Goal: Complete application form

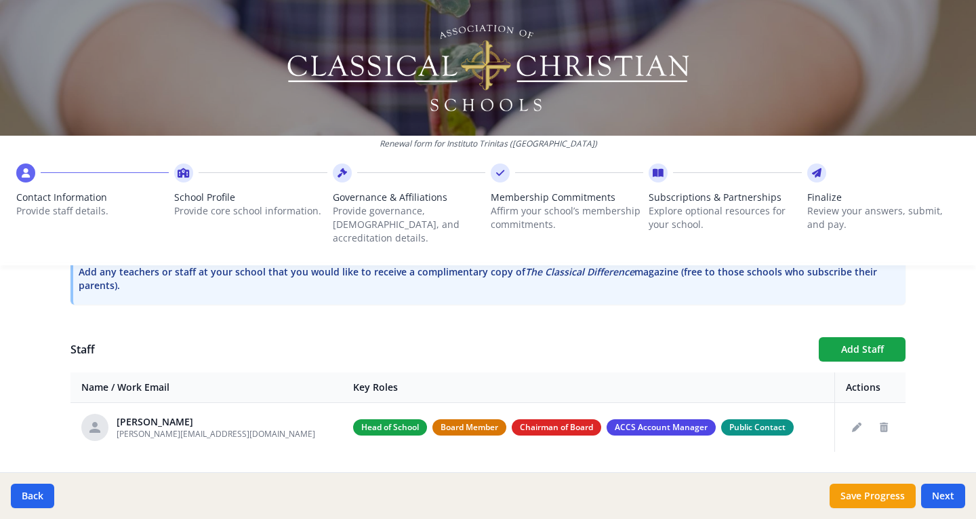
scroll to position [451, 0]
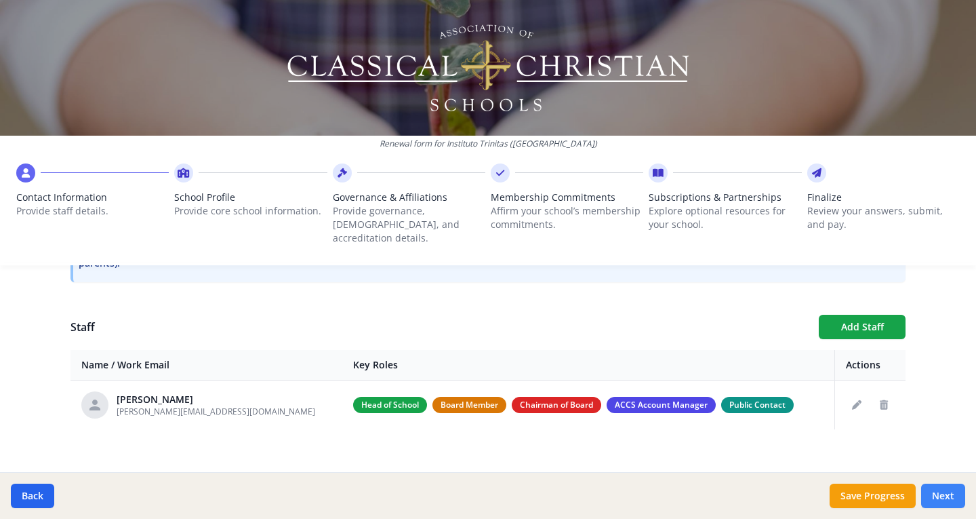
click at [943, 497] on button "Next" at bounding box center [943, 495] width 44 height 24
type input "(119) 643-3594"
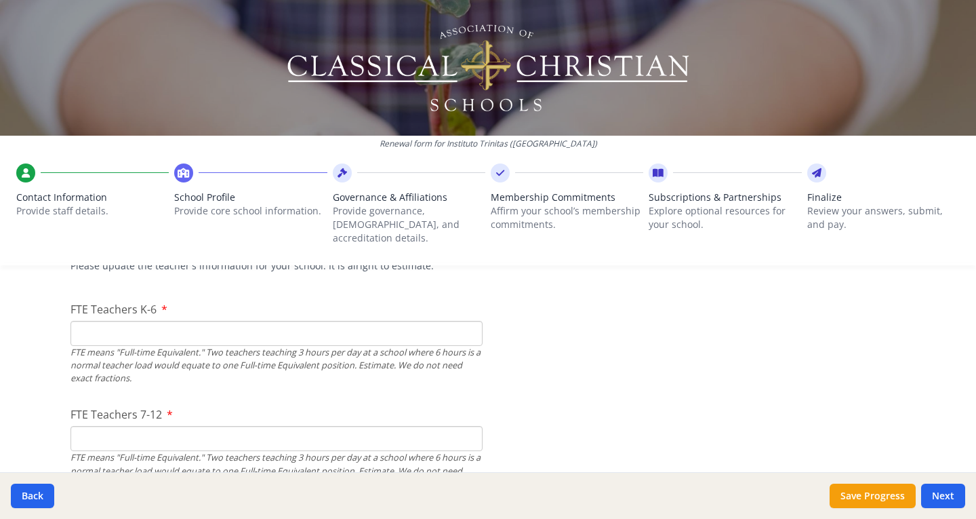
scroll to position [837, 0]
click at [306, 322] on input "FTE Teachers K-6" at bounding box center [277, 332] width 412 height 25
type input "30"
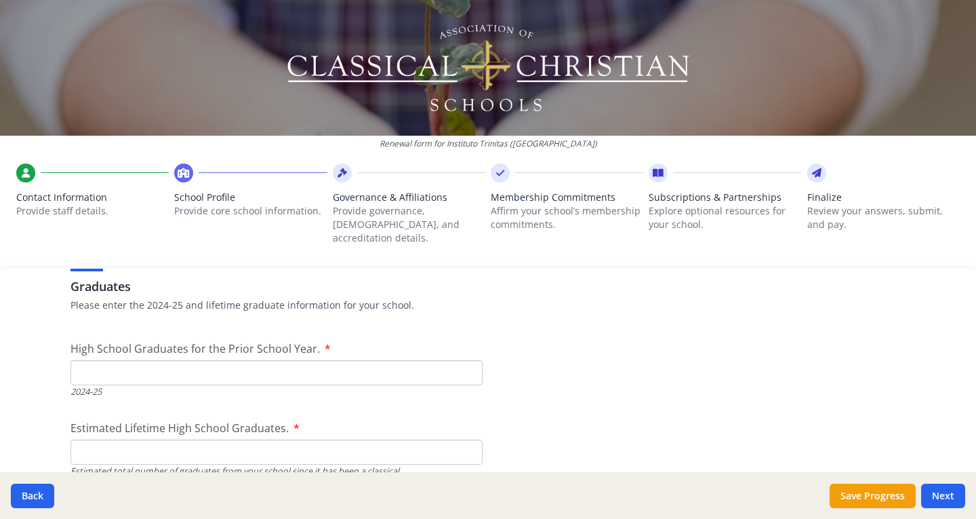
scroll to position [1920, 0]
type input "20"
click at [353, 358] on input "High School Graduates for the Prior School Year." at bounding box center [277, 370] width 412 height 25
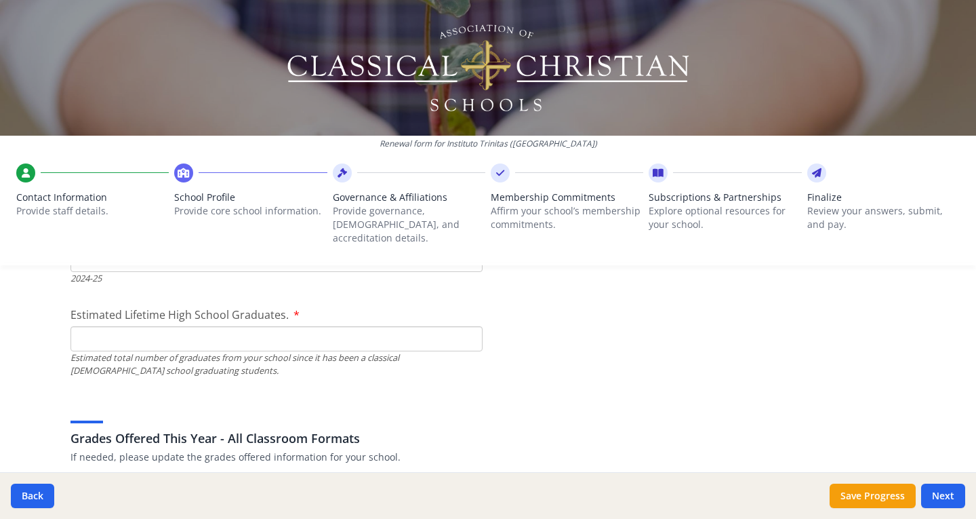
scroll to position [2033, 0]
type input "0"
click at [250, 324] on input "Estimated Lifetime High School Graduates." at bounding box center [277, 336] width 412 height 25
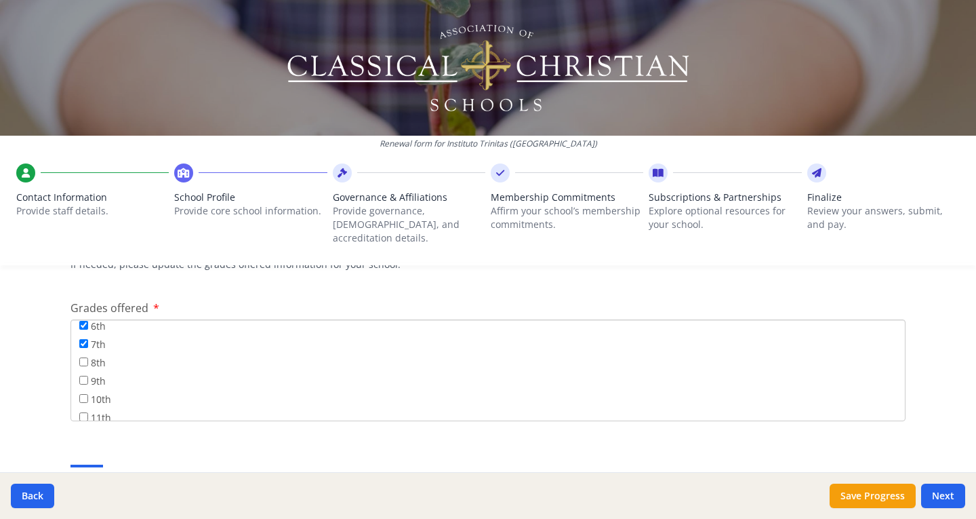
scroll to position [134, 0]
type input "0"
click at [81, 357] on input "8th" at bounding box center [83, 361] width 9 height 9
checkbox input "true"
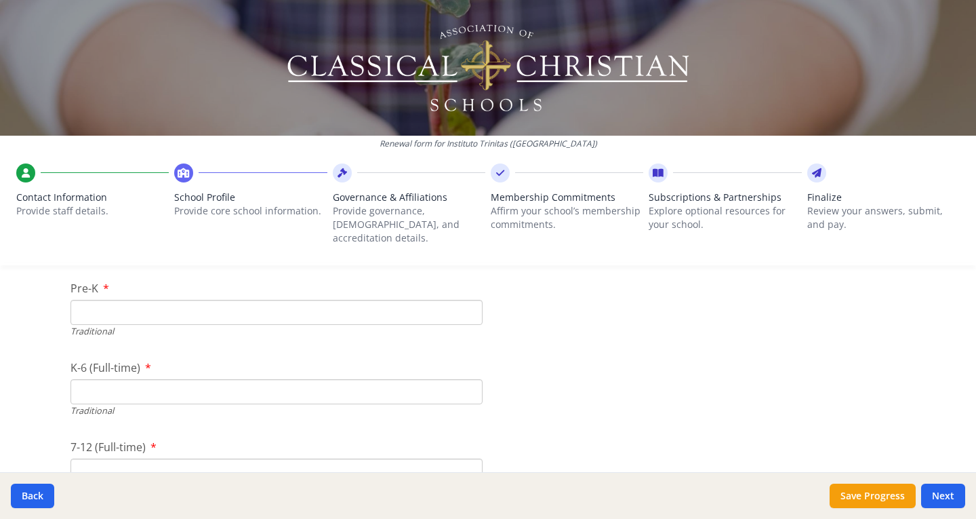
scroll to position [2842, 0]
click at [284, 306] on input "Pre-K" at bounding box center [277, 311] width 412 height 25
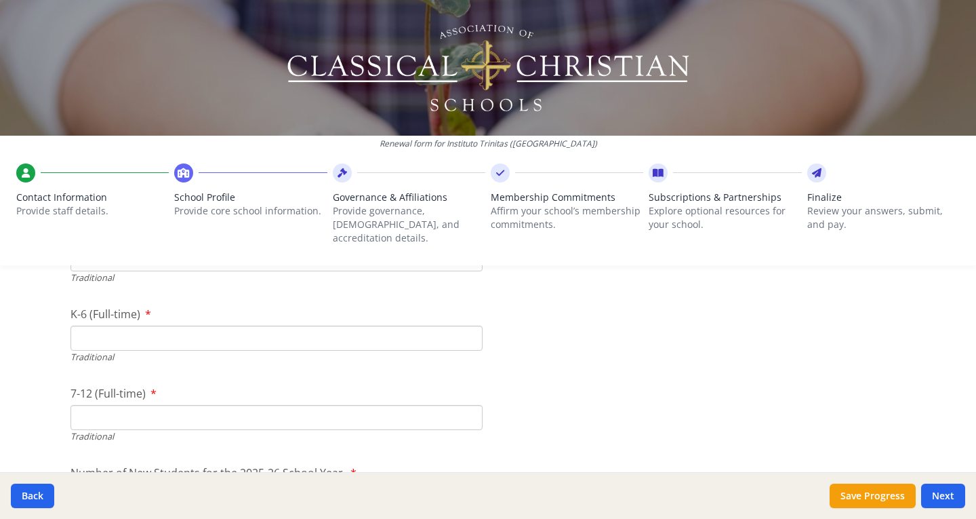
scroll to position [2896, 0]
type input "60"
click at [220, 325] on input "K-6 (Full-time)" at bounding box center [277, 337] width 412 height 25
click at [164, 407] on input "7-12 (Full-time)" at bounding box center [277, 416] width 412 height 25
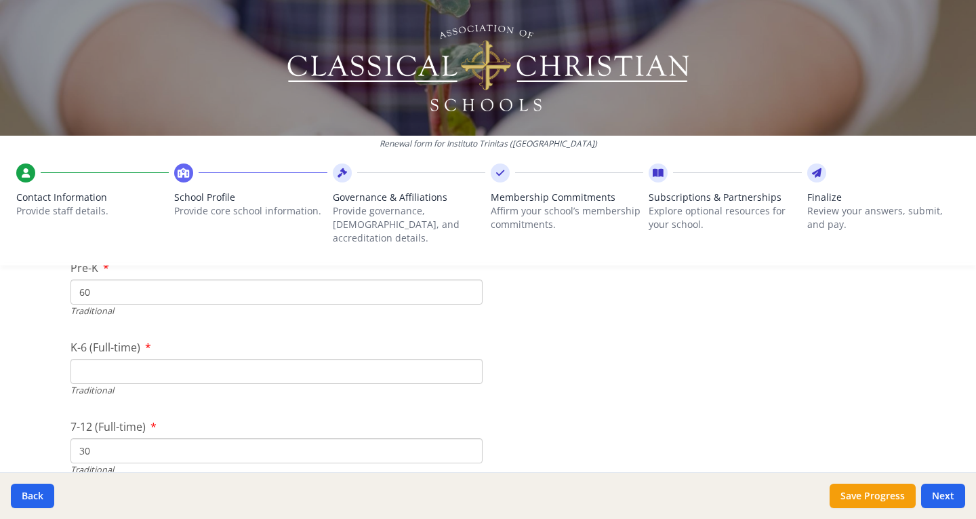
scroll to position [2868, 0]
type input "30"
click at [130, 353] on input "K-6 (Full-time)" at bounding box center [277, 365] width 412 height 25
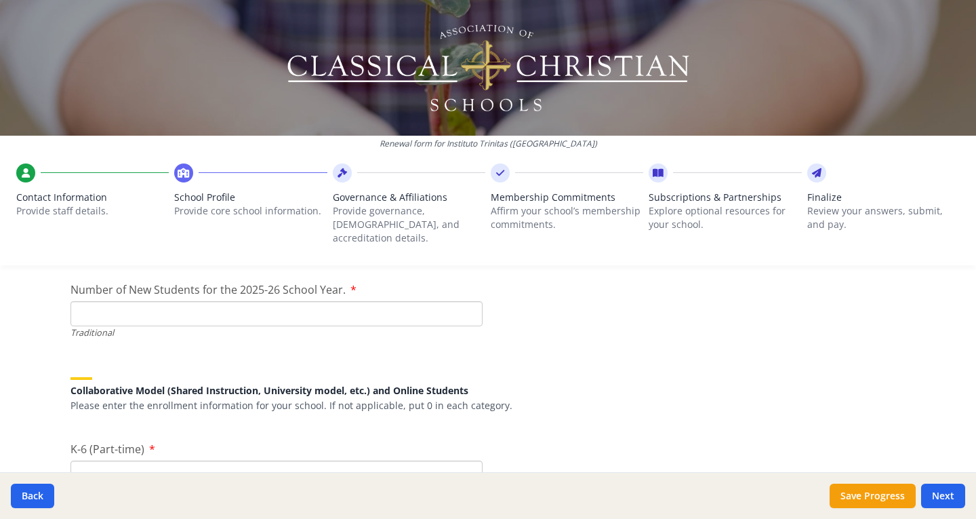
scroll to position [3079, 0]
type input "210"
click at [190, 300] on input "Number of New Students for the 2025-26 School Year." at bounding box center [277, 312] width 412 height 25
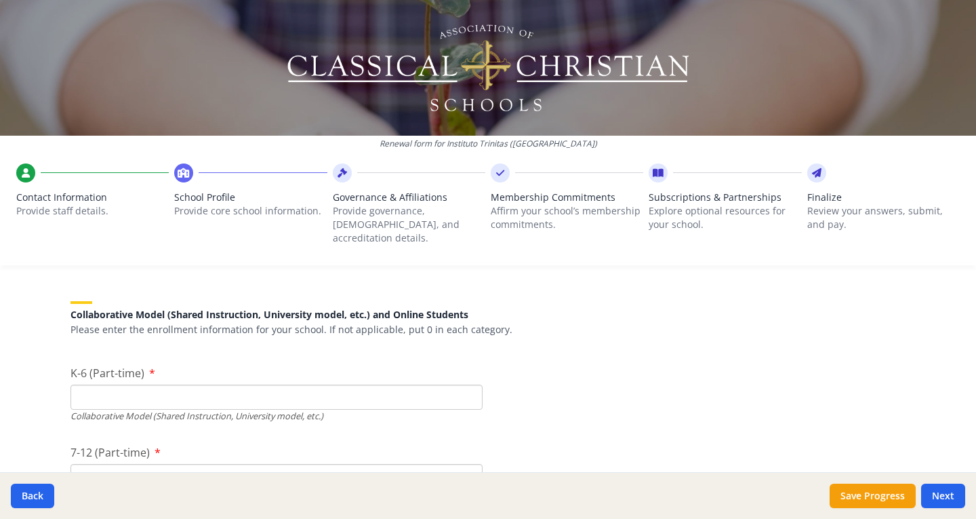
scroll to position [3152, 0]
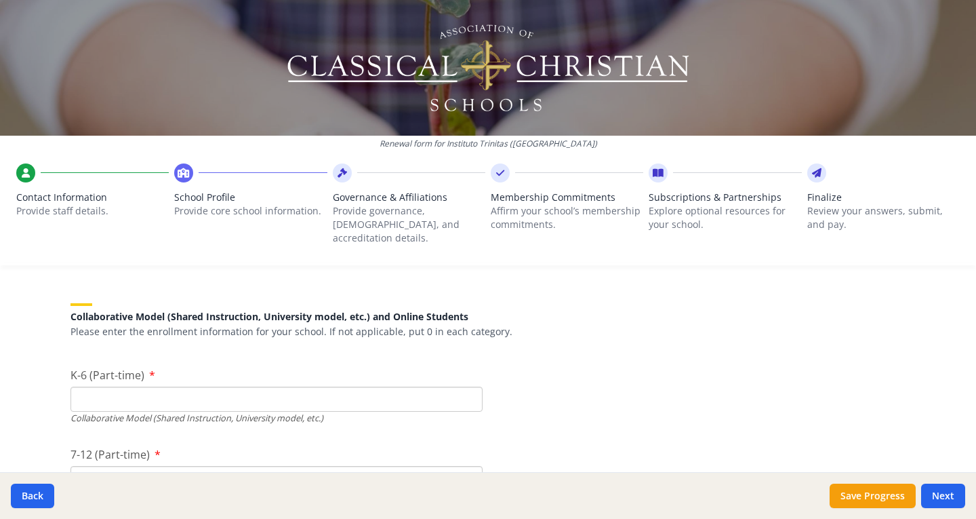
type input "30"
click at [247, 387] on input "K-6 (Part-time)" at bounding box center [277, 398] width 412 height 25
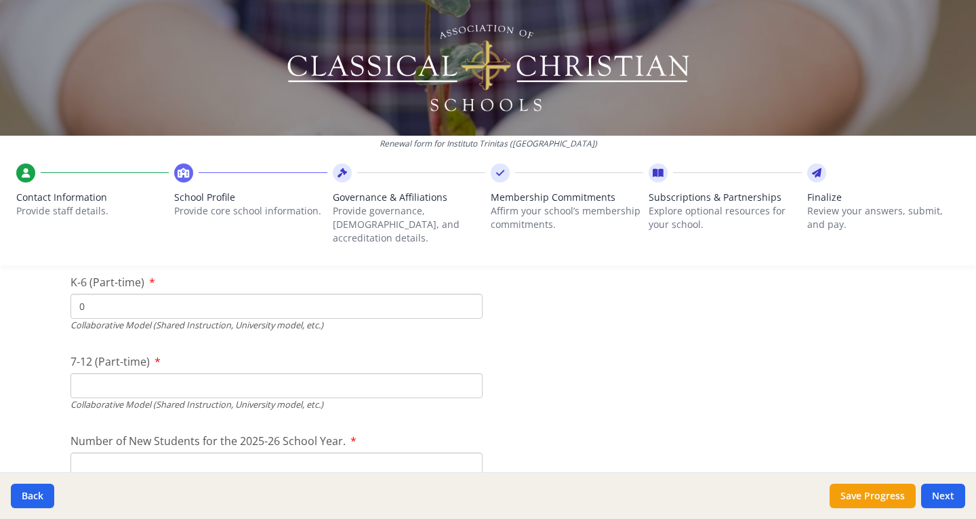
scroll to position [3248, 0]
type input "0"
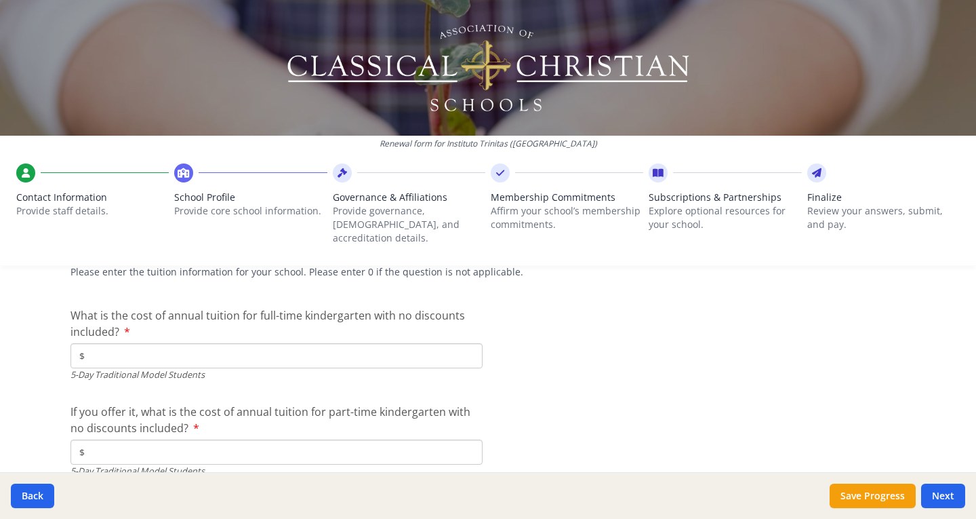
scroll to position [3552, 0]
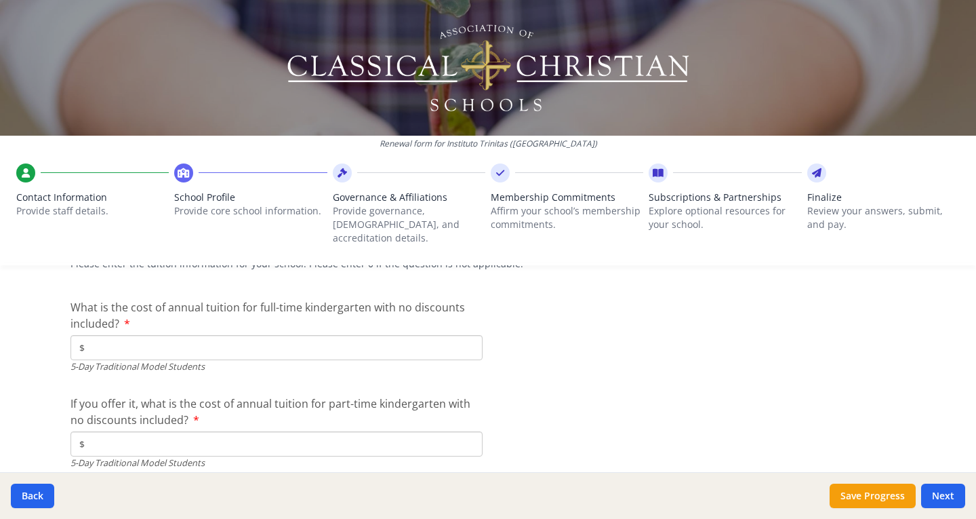
type input "0"
click at [243, 338] on input "$" at bounding box center [277, 347] width 412 height 25
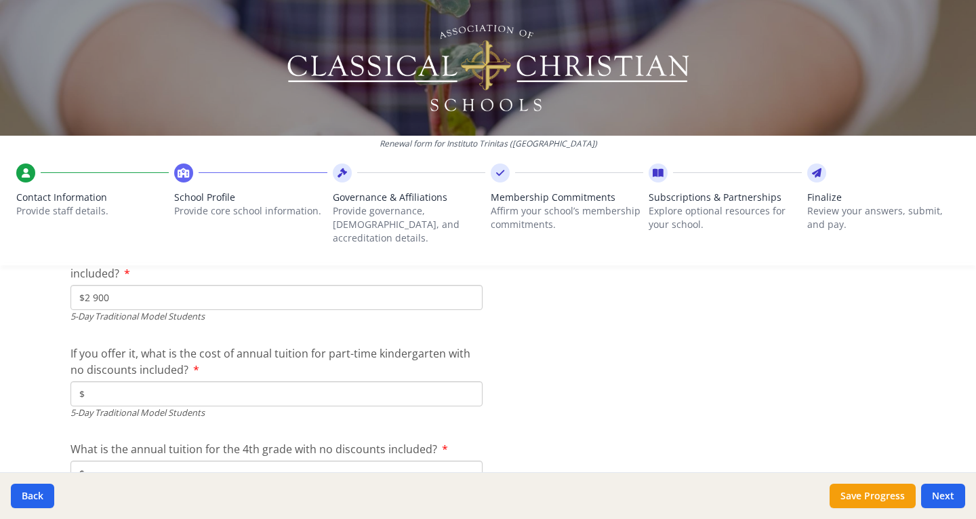
scroll to position [3609, 0]
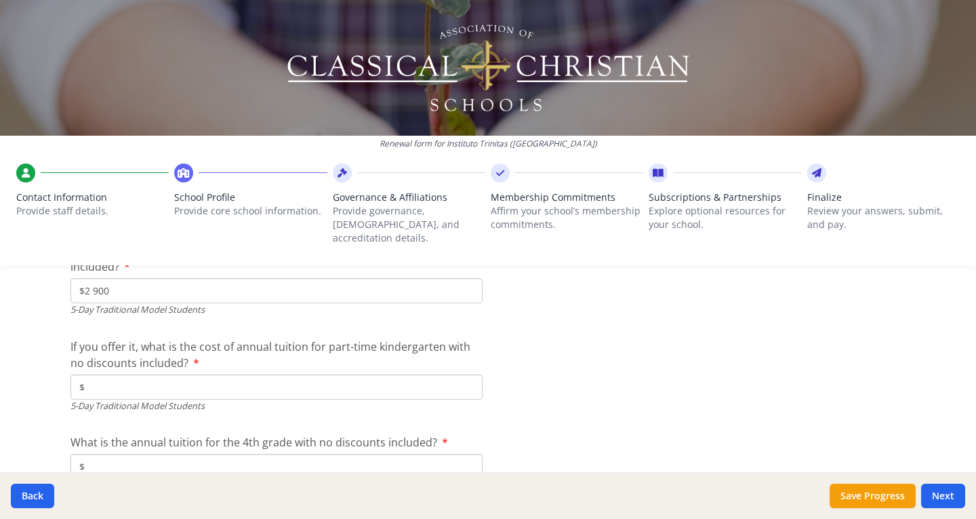
type input "$2 900"
click at [256, 374] on input "$" at bounding box center [277, 386] width 412 height 25
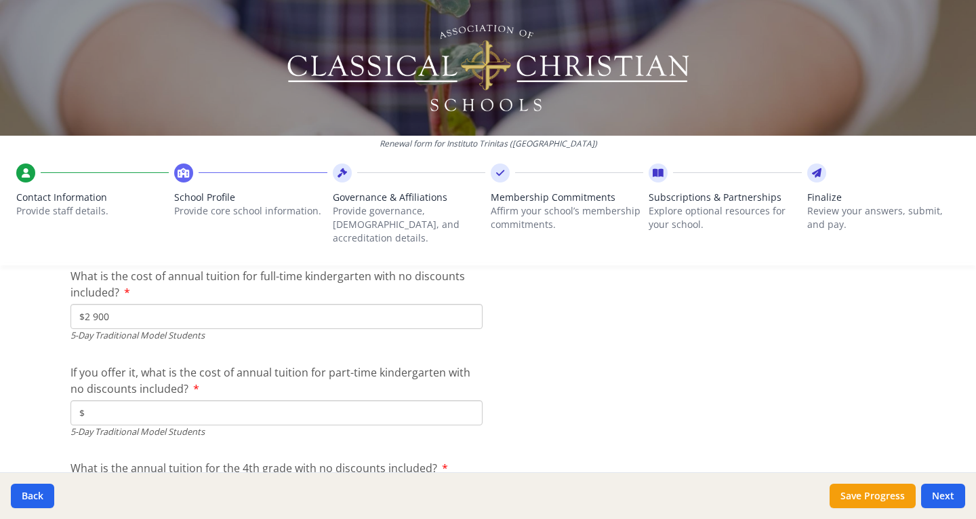
scroll to position [3591, 0]
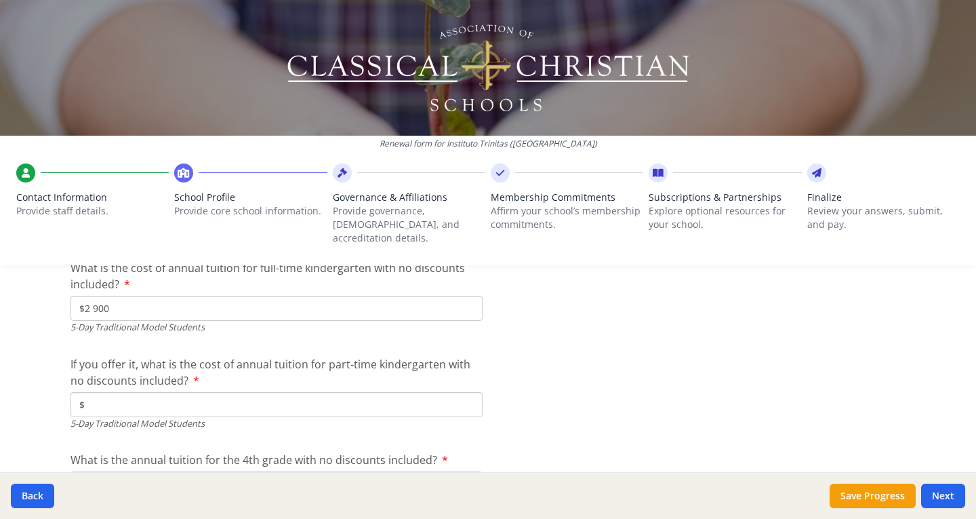
click at [96, 296] on input "$2 900" at bounding box center [277, 308] width 412 height 25
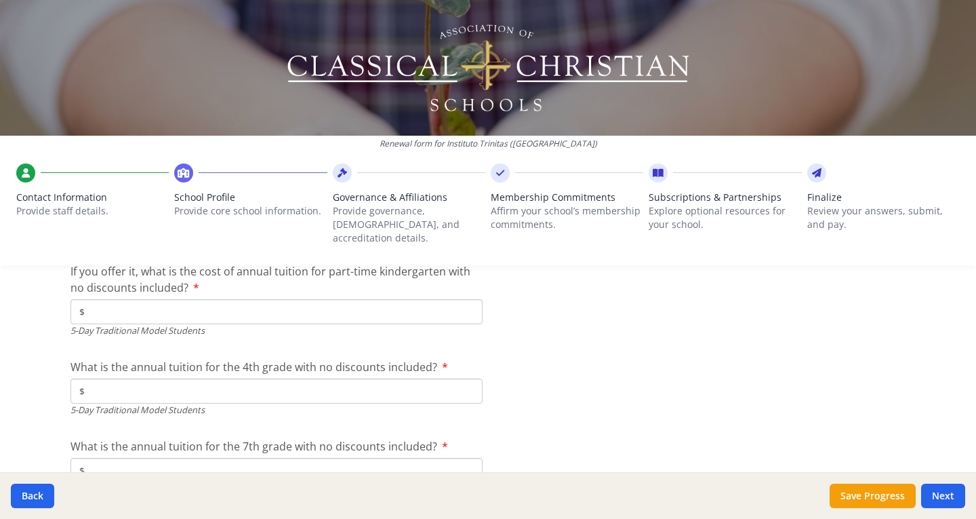
scroll to position [3685, 0]
click at [241, 377] on input "$" at bounding box center [277, 389] width 412 height 25
type input "$2 900"
click at [271, 298] on input "$" at bounding box center [277, 310] width 412 height 25
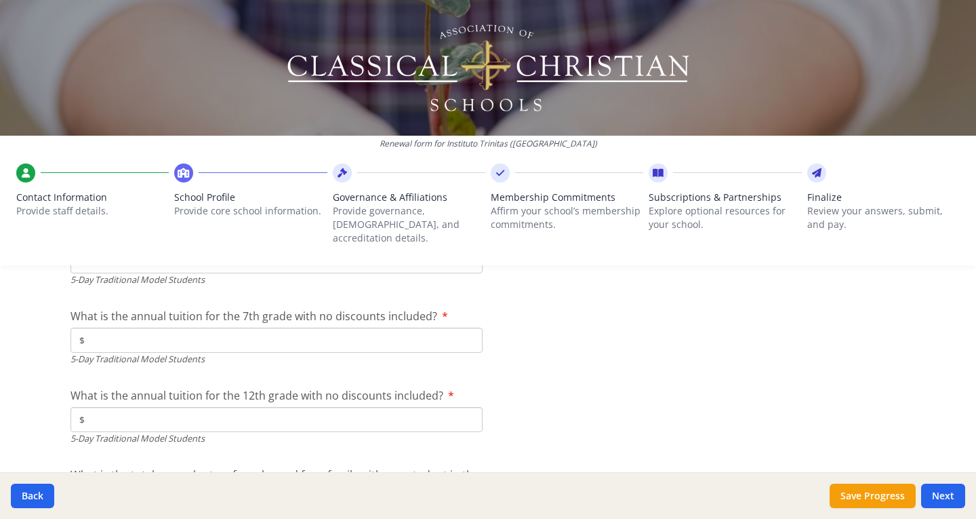
scroll to position [3839, 0]
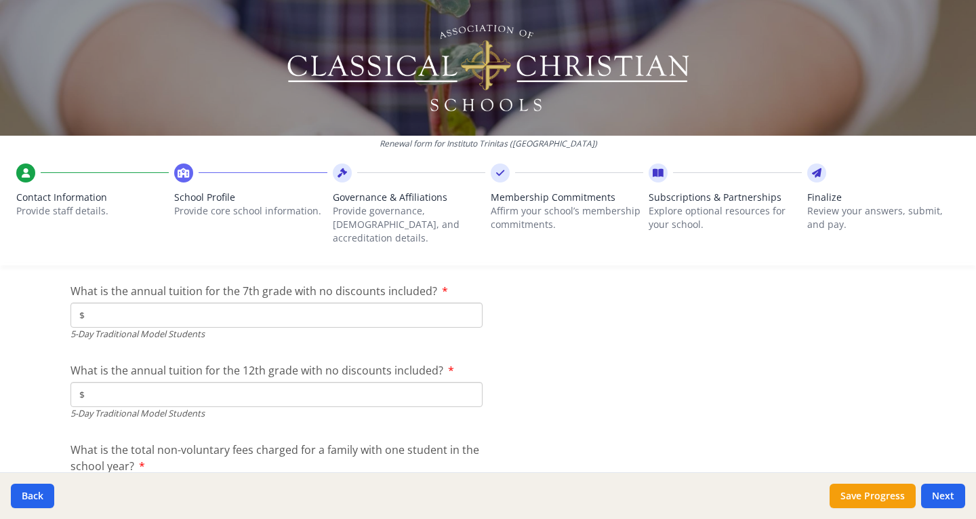
type input "$0"
click at [271, 302] on input "$" at bounding box center [277, 314] width 412 height 25
type input "$2 900"
click at [269, 382] on input "$" at bounding box center [277, 394] width 412 height 25
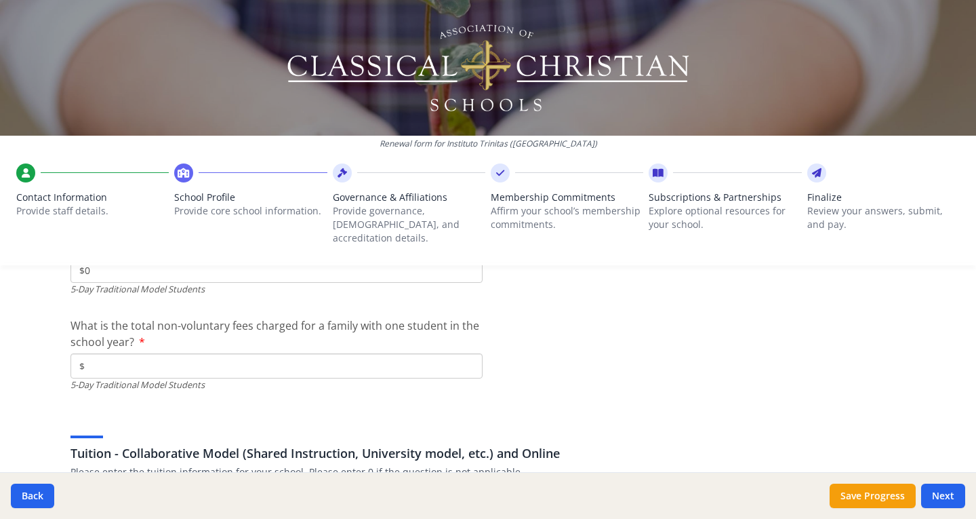
scroll to position [3964, 0]
type input "$0"
click at [265, 353] on input "$" at bounding box center [277, 365] width 412 height 25
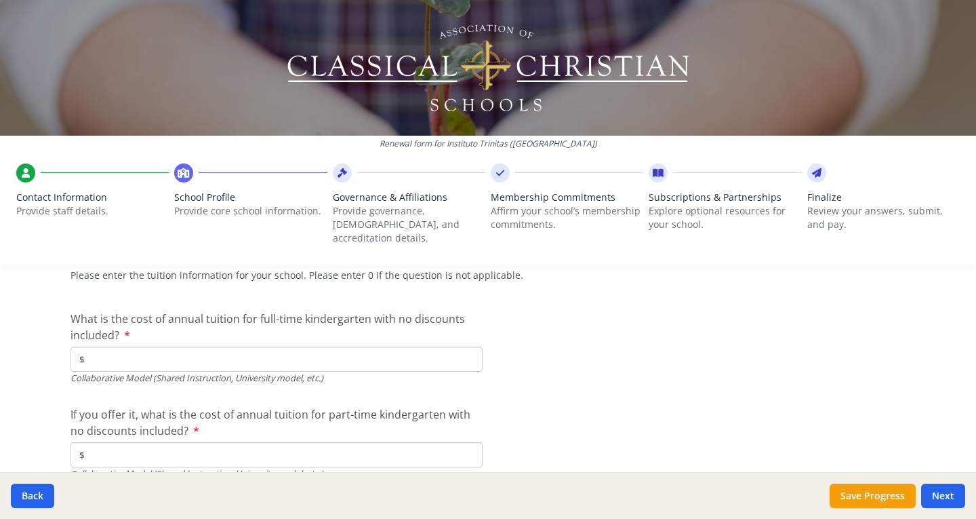
scroll to position [4160, 0]
type input "$2 900"
click at [276, 346] on input "$" at bounding box center [277, 358] width 412 height 25
type input "$0"
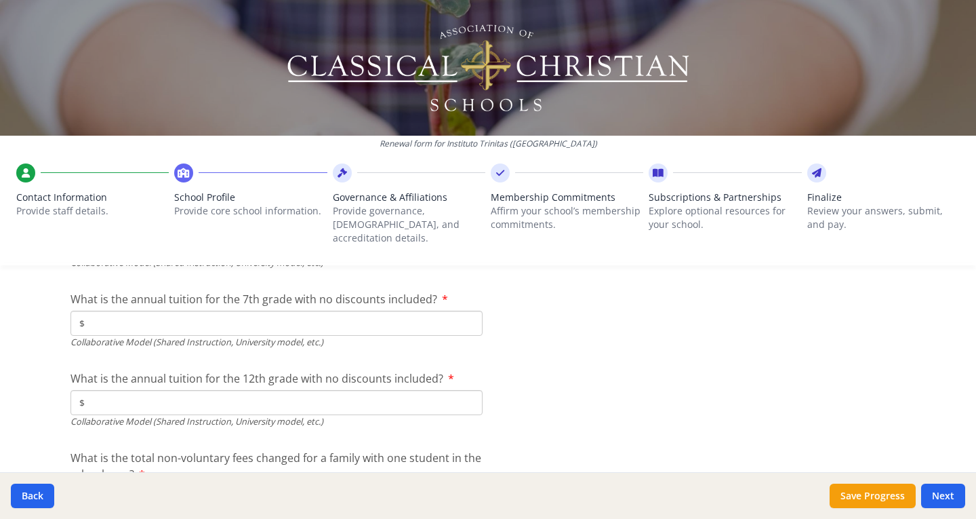
scroll to position [4453, 0]
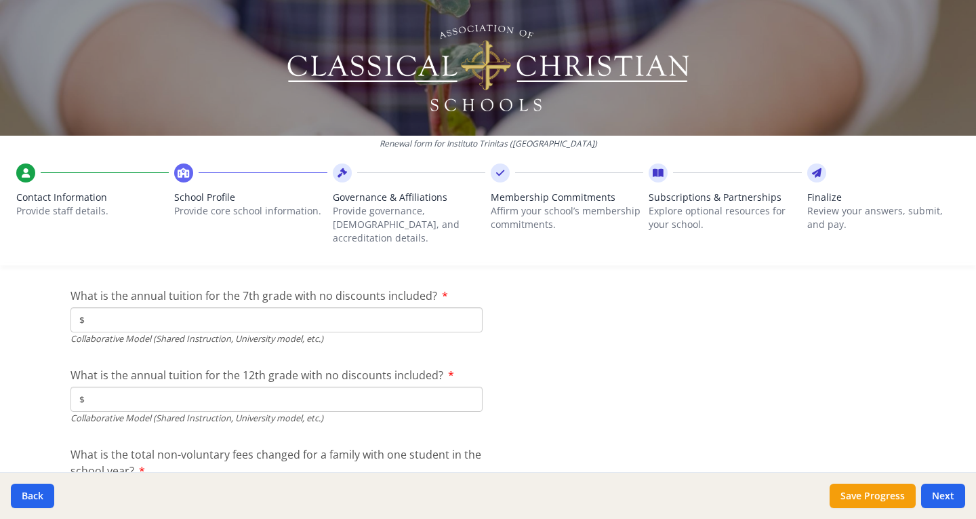
type input "$0"
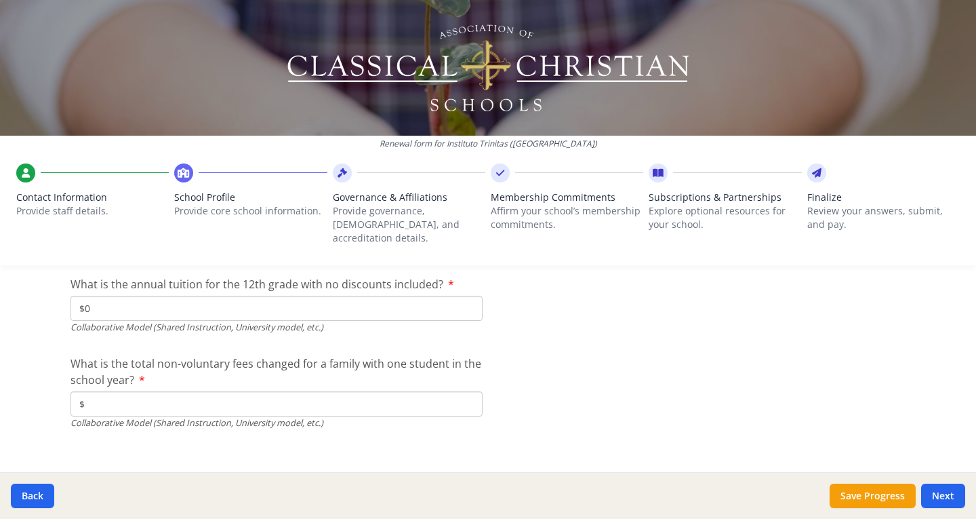
scroll to position [4544, 0]
type input "$0"
click at [947, 502] on button "Next" at bounding box center [943, 495] width 44 height 24
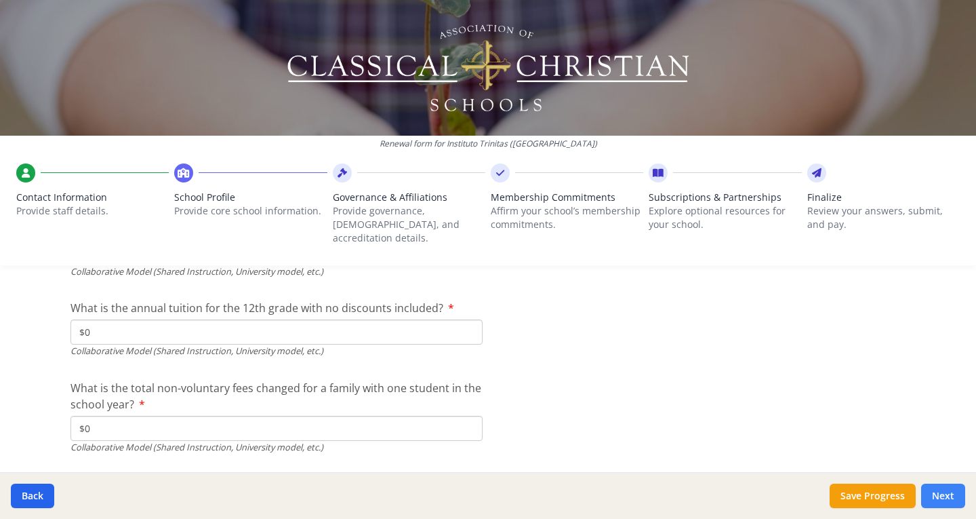
scroll to position [4567, 0]
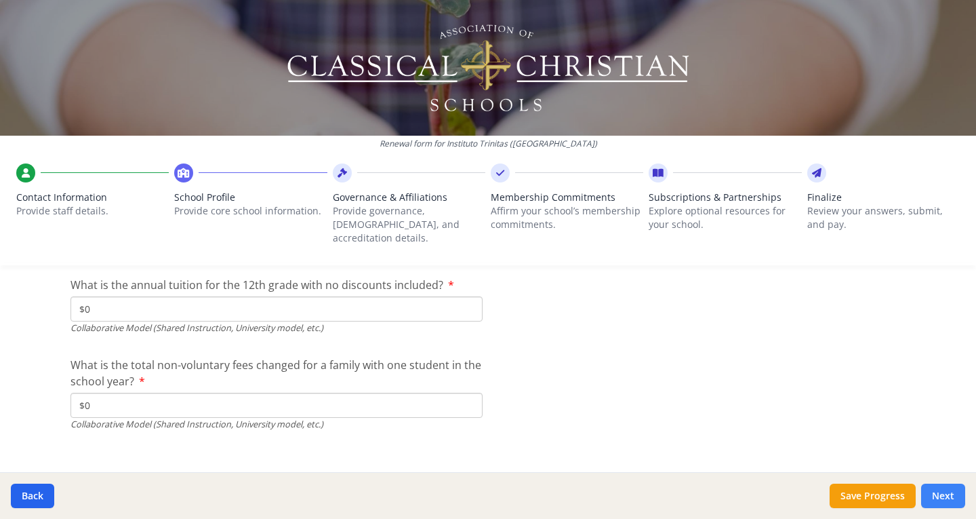
click at [943, 492] on button "Next" at bounding box center [943, 495] width 44 height 24
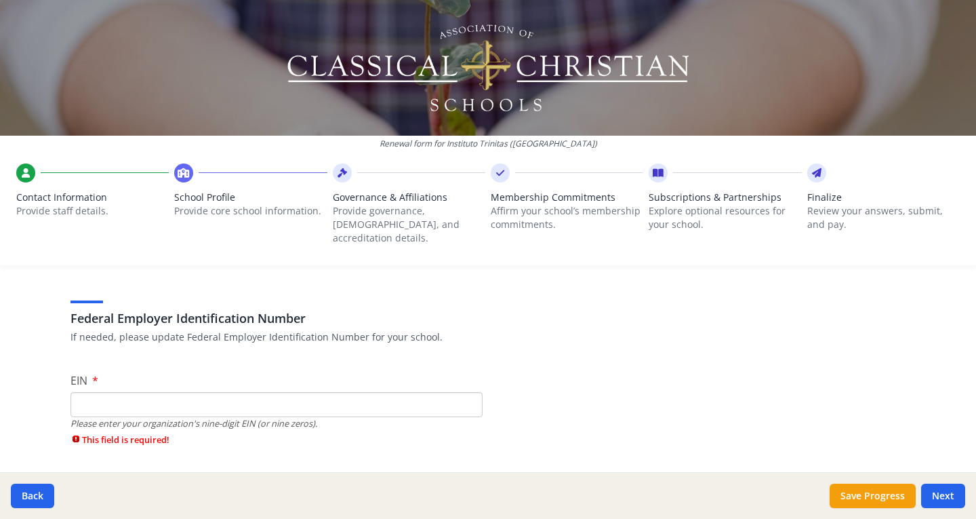
scroll to position [62, 0]
click at [182, 396] on input "EIN" at bounding box center [277, 405] width 412 height 25
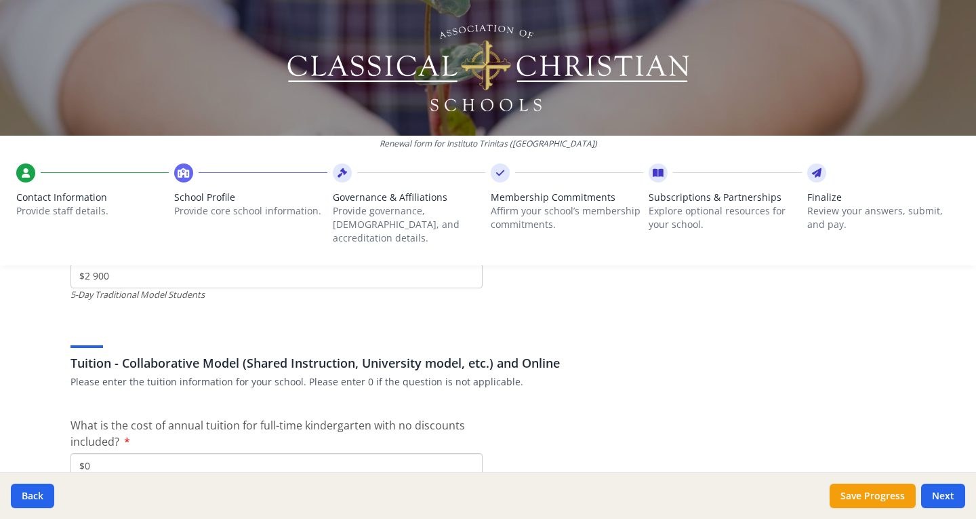
scroll to position [4544, 0]
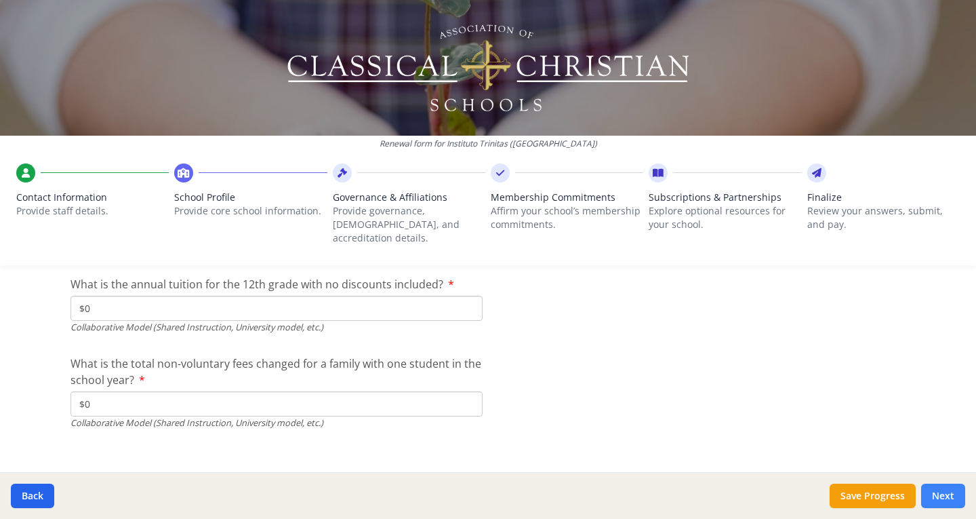
type input "000000000"
click at [948, 488] on button "Next" at bounding box center [943, 495] width 44 height 24
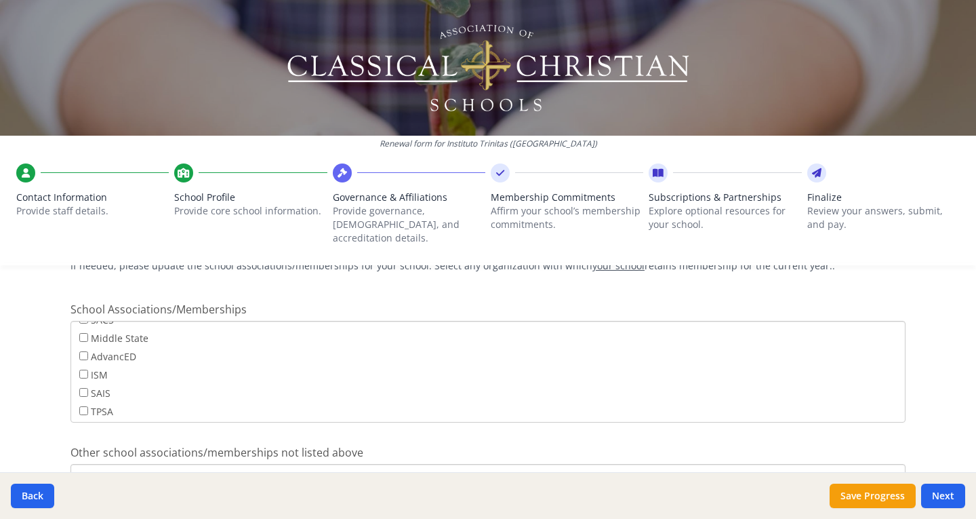
scroll to position [903, 0]
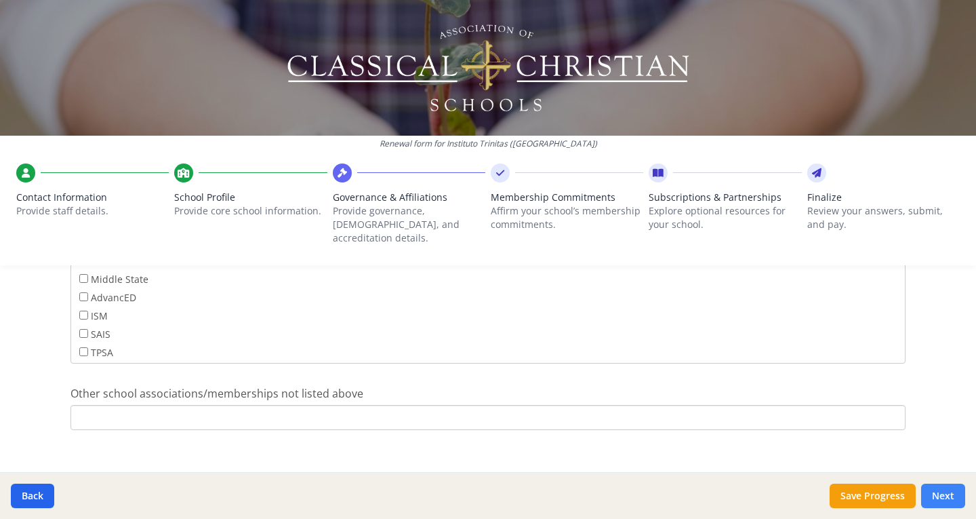
click at [949, 493] on button "Next" at bounding box center [943, 495] width 44 height 24
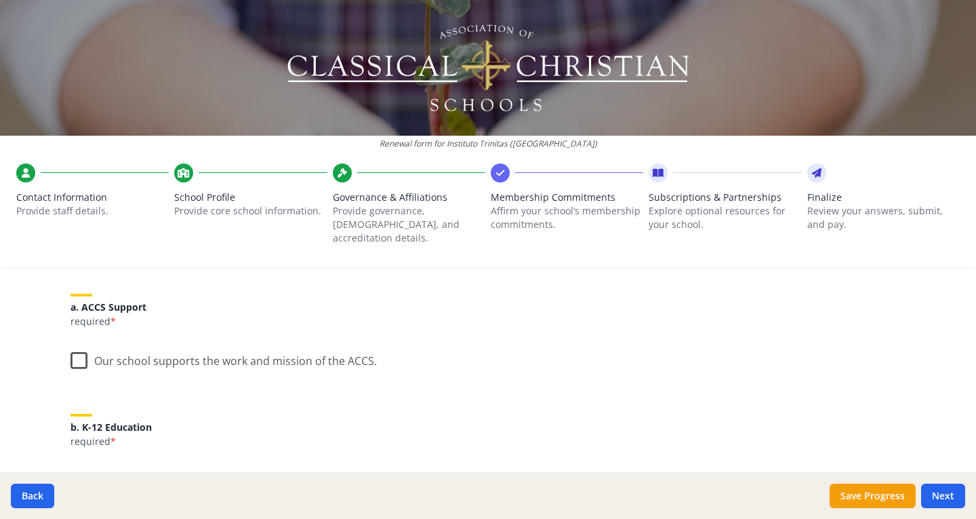
scroll to position [159, 0]
click at [77, 342] on label "Our school supports the work and mission of the ACCS." at bounding box center [224, 356] width 306 height 29
click at [0, 0] on input "Our school supports the work and mission of the ACCS." at bounding box center [0, 0] width 0 height 0
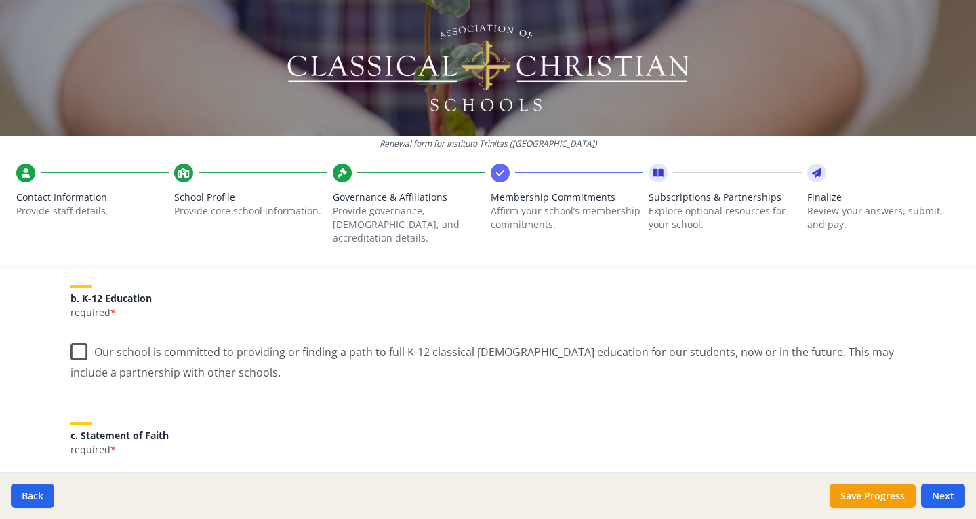
scroll to position [301, 0]
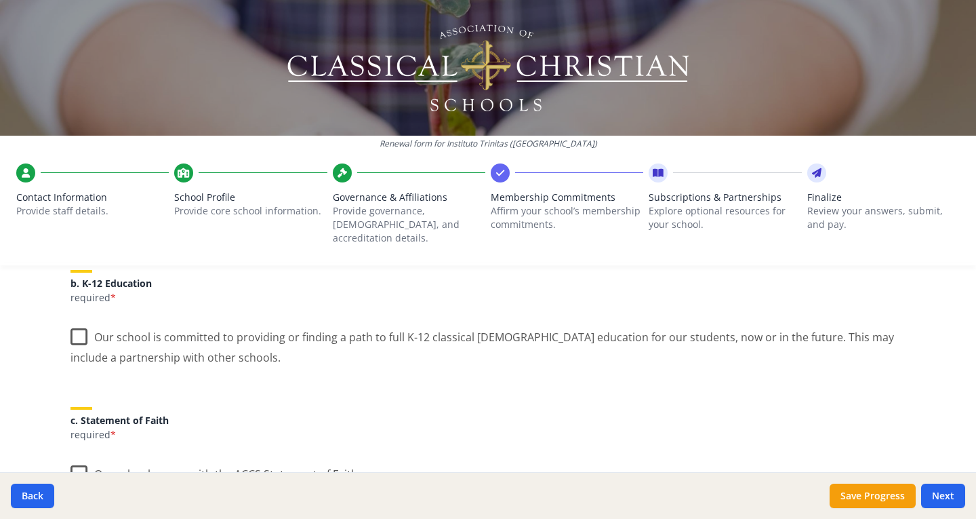
click at [76, 322] on label "Our school is committed to providing or finding a path to full K-12 classical […" at bounding box center [488, 341] width 835 height 45
click at [0, 0] on input "Our school is committed to providing or finding a path to full K-12 classical […" at bounding box center [0, 0] width 0 height 0
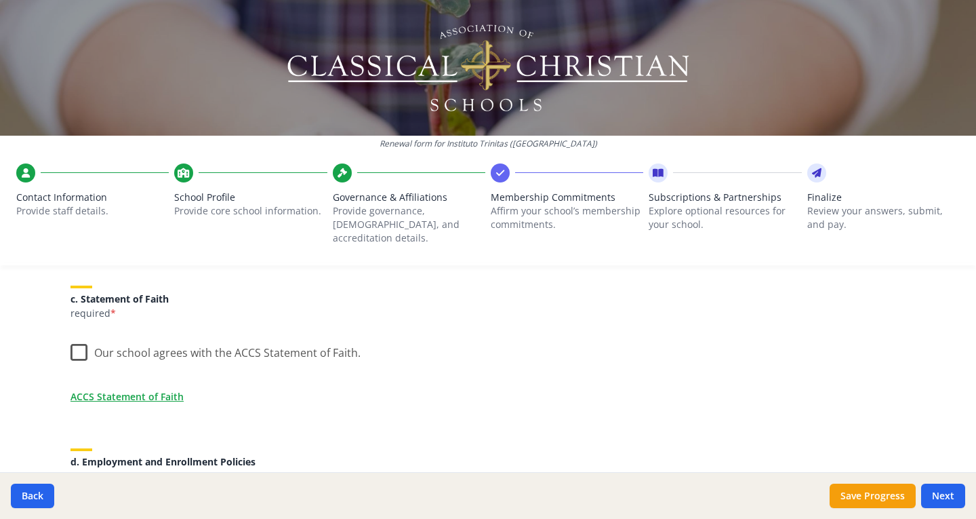
scroll to position [434, 0]
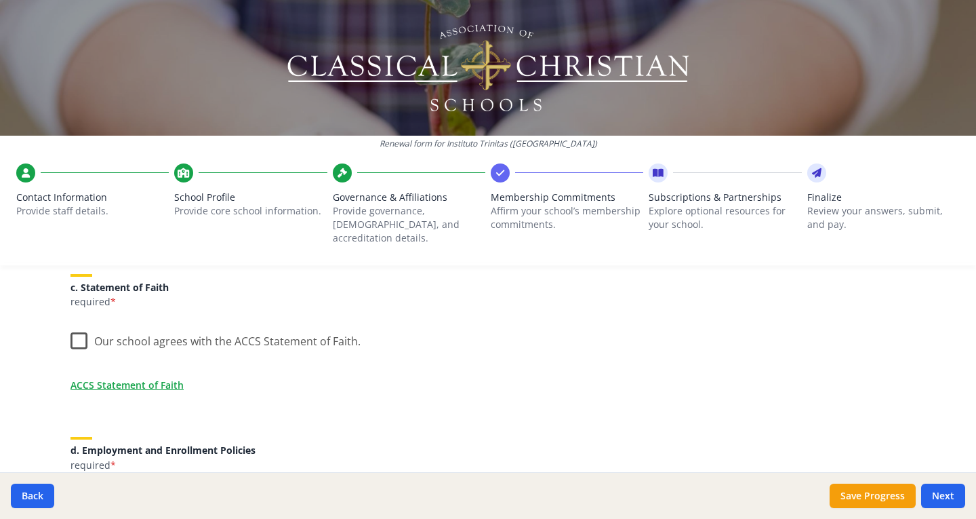
click at [77, 326] on label "Our school agrees with the ACCS Statement of Faith." at bounding box center [216, 337] width 290 height 29
click at [0, 0] on input "Our school agrees with the ACCS Statement of Faith." at bounding box center [0, 0] width 0 height 0
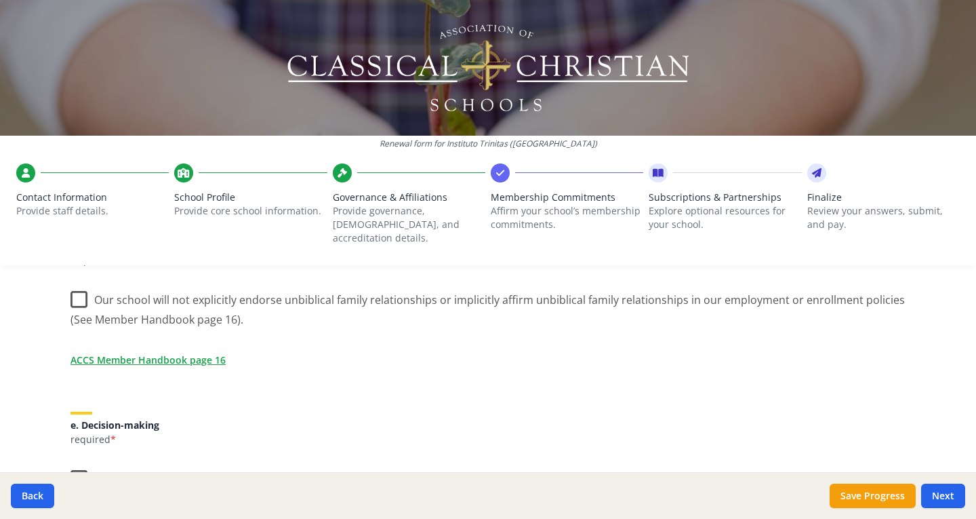
scroll to position [639, 0]
click at [71, 283] on label "Our school will not explicitly endorse unbiblical family relationships or impli…" at bounding box center [488, 303] width 835 height 45
click at [0, 0] on input "Our school will not explicitly endorse unbiblical family relationships or impli…" at bounding box center [0, 0] width 0 height 0
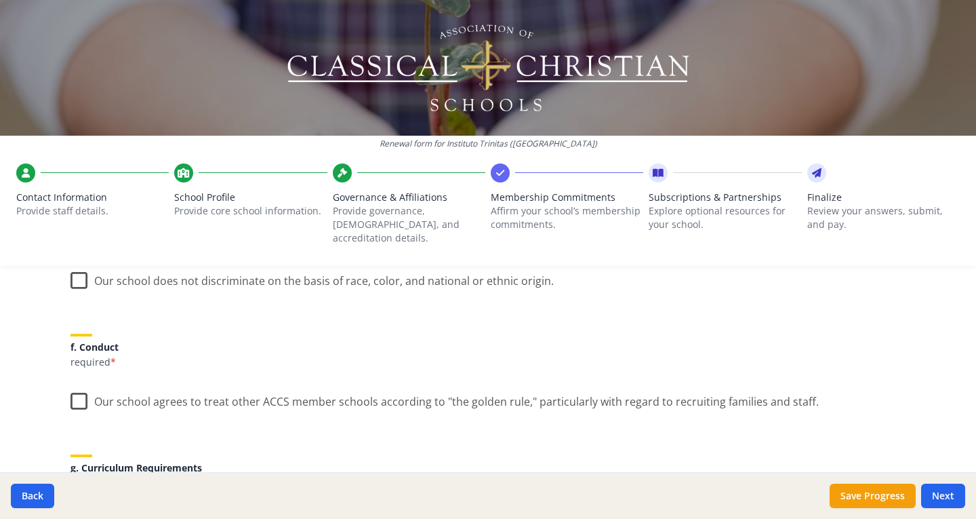
scroll to position [837, 0]
click at [77, 269] on label "Our school does not discriminate on the basis of race, color, and national or e…" at bounding box center [312, 276] width 483 height 29
click at [0, 0] on input "Our school does not discriminate on the basis of race, color, and national or e…" at bounding box center [0, 0] width 0 height 0
click at [75, 385] on label "Our school agrees to treat other ACCS member schools according to "the golden r…" at bounding box center [445, 397] width 749 height 29
click at [0, 0] on input "Our school agrees to treat other ACCS member schools according to "the golden r…" at bounding box center [0, 0] width 0 height 0
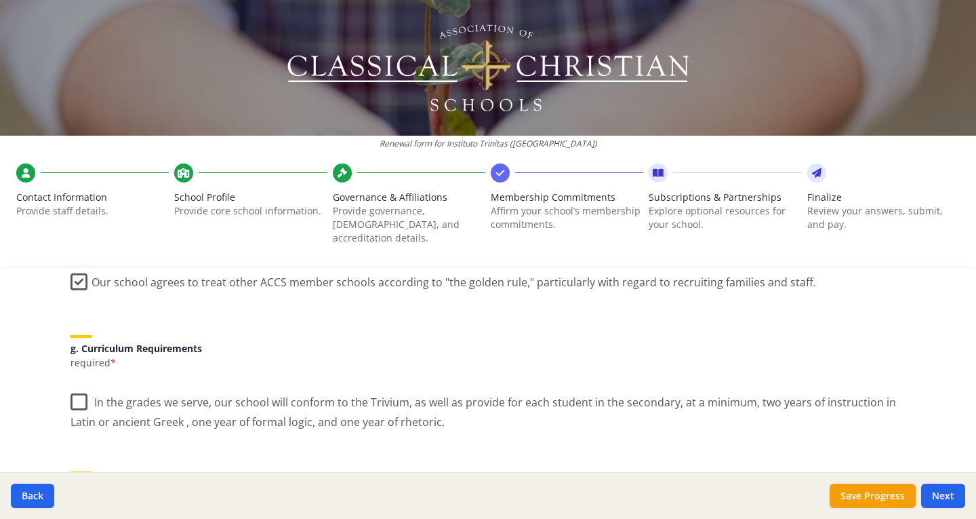
scroll to position [964, 0]
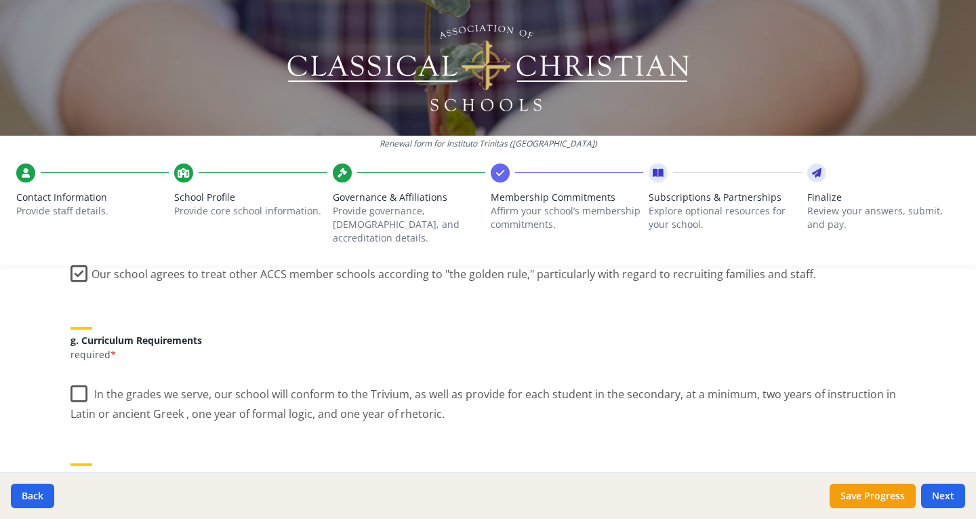
click at [77, 381] on label "In the grades we serve, our school will conform to the Trivium, as well as prov…" at bounding box center [488, 398] width 835 height 45
click at [0, 0] on input "In the grades we serve, our school will conform to the Trivium, as well as prov…" at bounding box center [0, 0] width 0 height 0
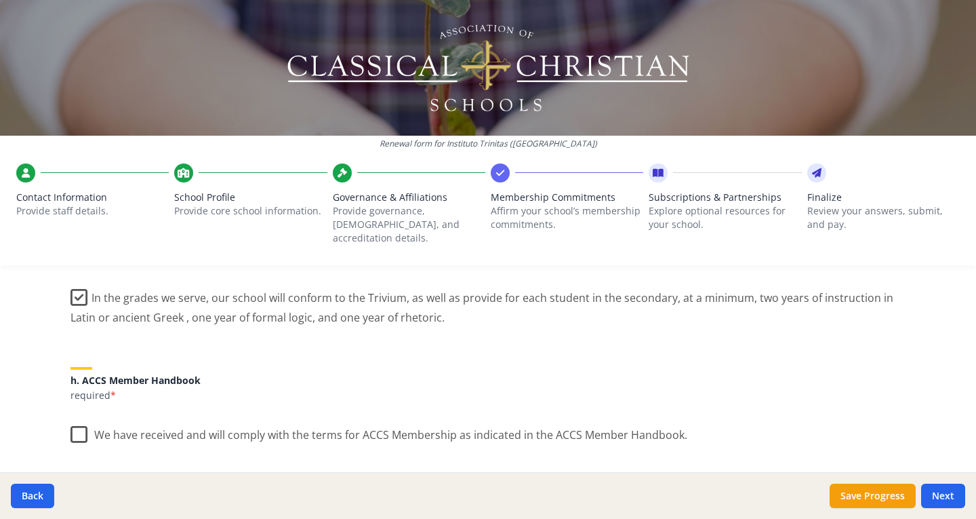
scroll to position [1104, 0]
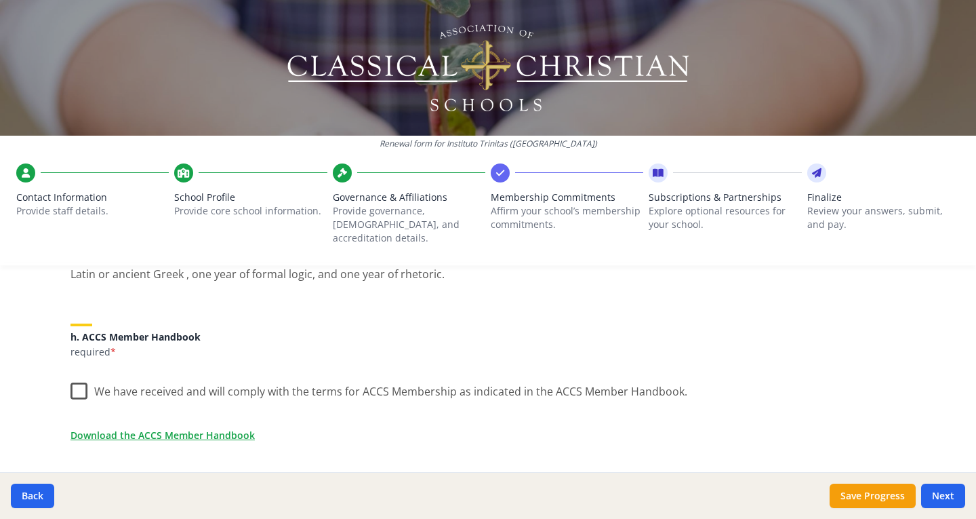
click at [77, 376] on label "We have received and will comply with the terms for ACCS Membership as indicate…" at bounding box center [379, 388] width 617 height 29
click at [0, 0] on input "We have received and will comply with the terms for ACCS Membership as indicate…" at bounding box center [0, 0] width 0 height 0
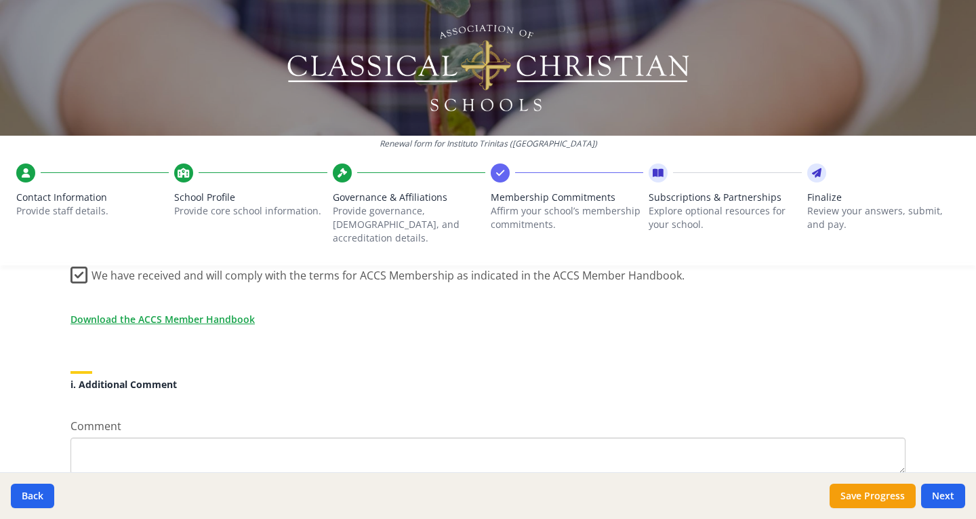
scroll to position [1279, 0]
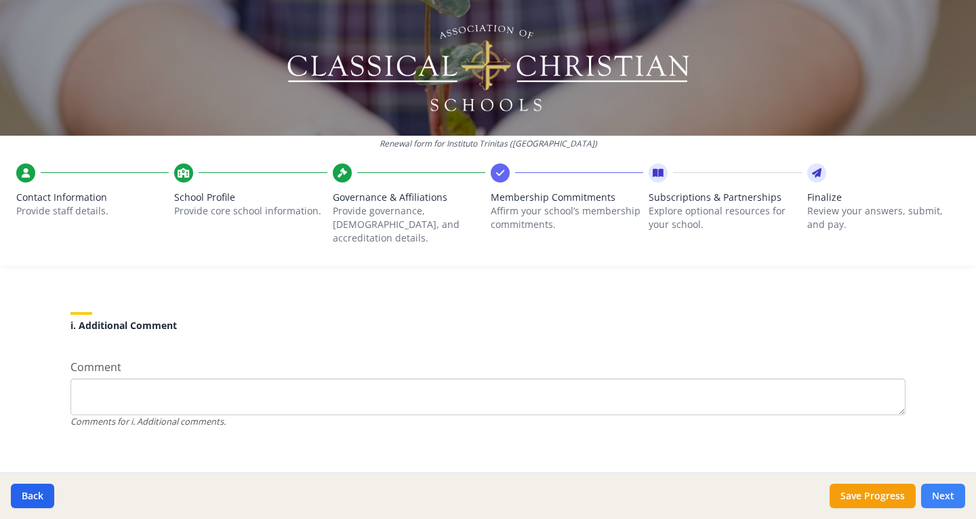
click at [949, 498] on button "Next" at bounding box center [943, 495] width 44 height 24
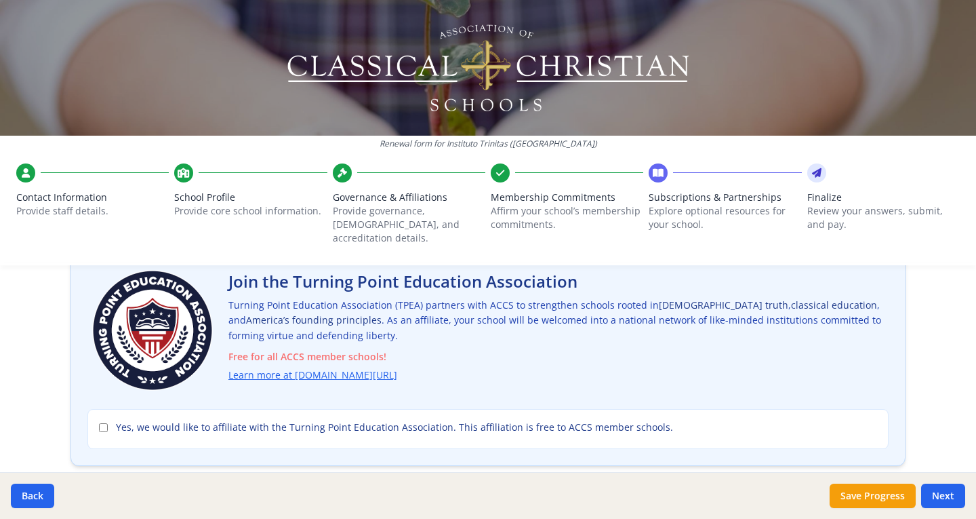
scroll to position [94, 0]
click at [99, 422] on input "Yes, we would like to affiliate with the Turning Point Education Association. T…" at bounding box center [103, 426] width 9 height 9
checkbox input "true"
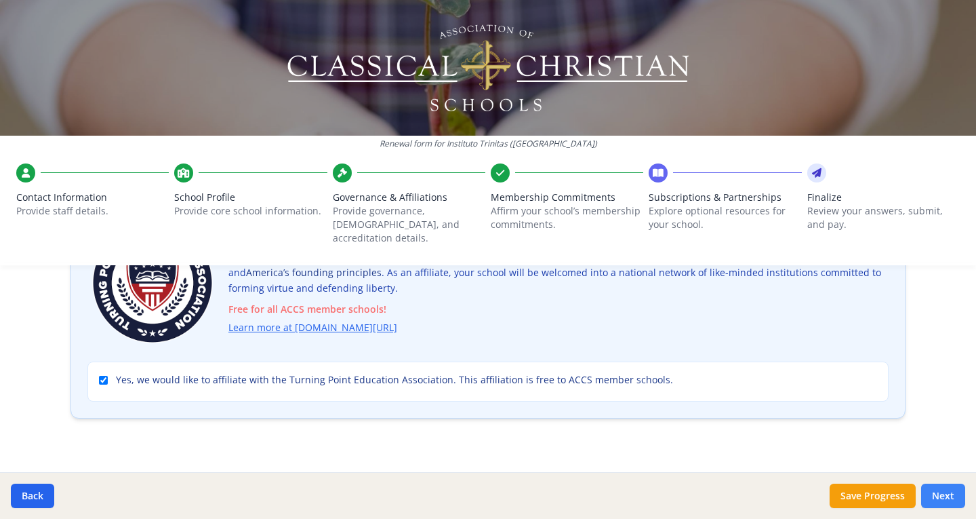
click at [954, 500] on button "Next" at bounding box center [943, 495] width 44 height 24
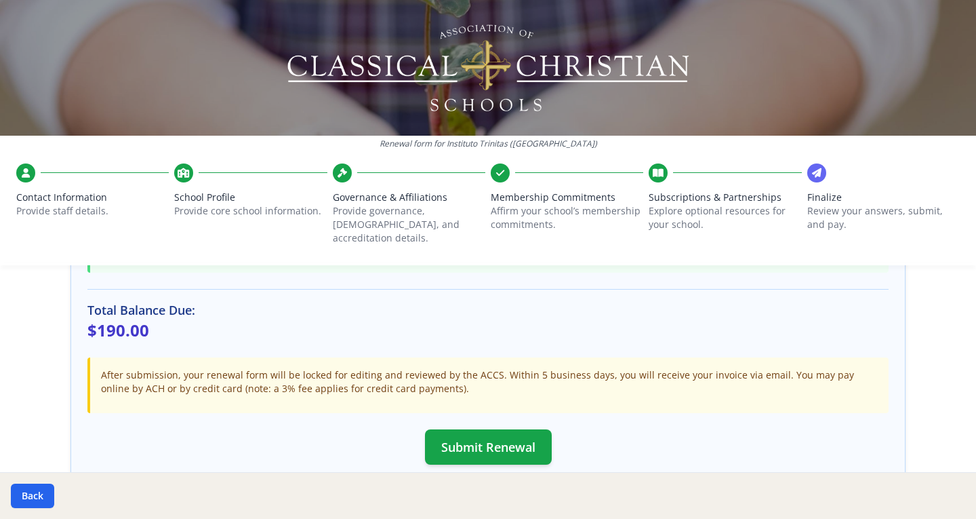
scroll to position [302, 0]
